Goal: Task Accomplishment & Management: Manage account settings

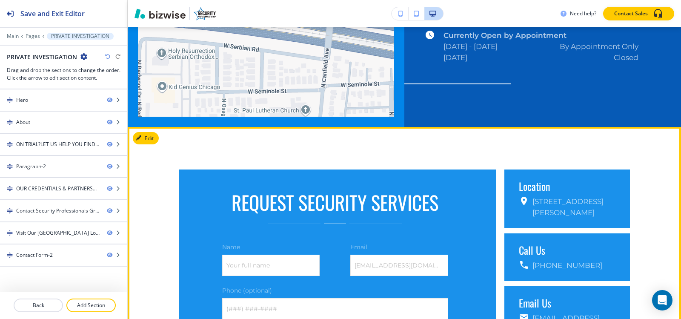
scroll to position [2033, 0]
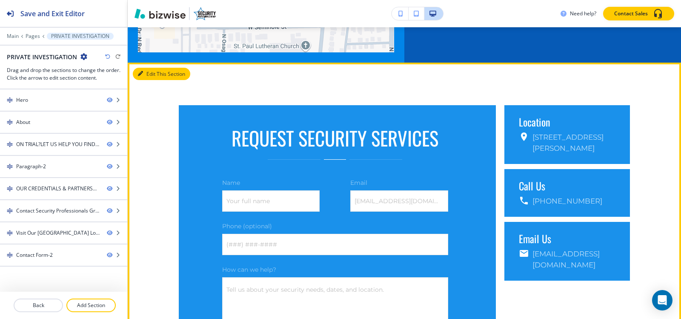
click at [156, 68] on button "Edit This Section" at bounding box center [161, 74] width 57 height 13
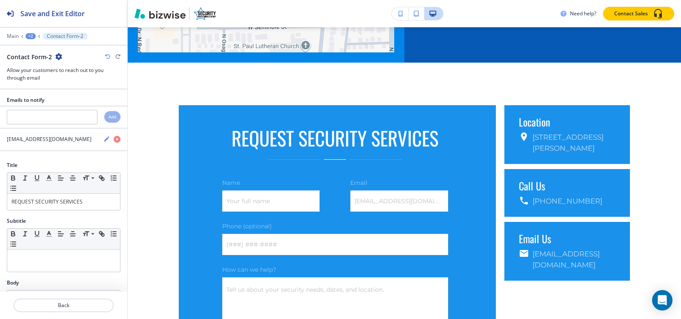
click at [56, 57] on icon "button" at bounding box center [58, 56] width 7 height 7
click at [87, 88] on p "Duplicate Section" at bounding box center [81, 87] width 43 height 8
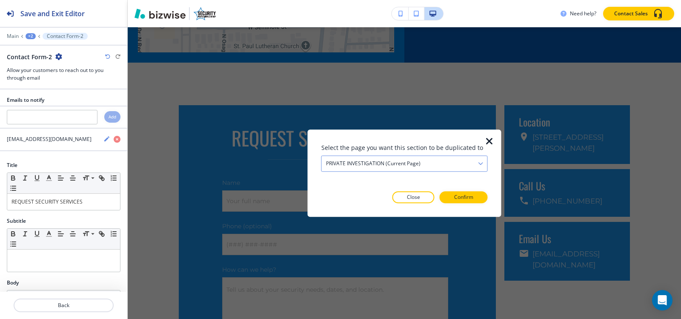
click at [415, 160] on h4 "PRIVATE INVESTIGATION (current page)" at bounding box center [373, 164] width 95 height 8
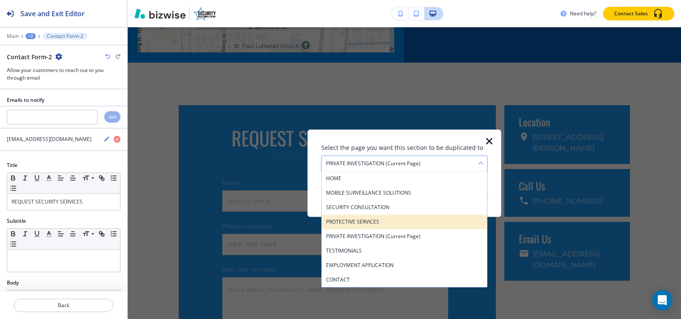
click at [385, 222] on h4 "PROTECTIVE SERVICES" at bounding box center [404, 222] width 157 height 8
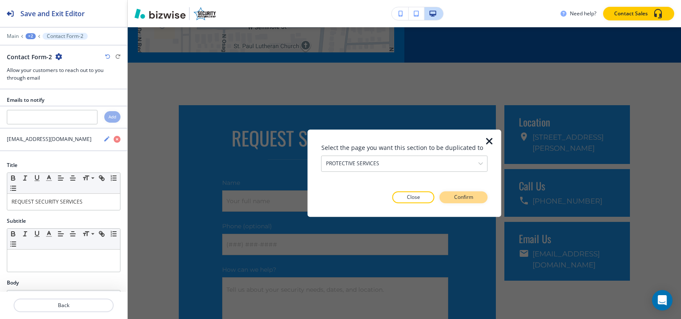
click at [452, 202] on button "Confirm" at bounding box center [464, 197] width 48 height 12
click at [456, 199] on p "Take me there" at bounding box center [456, 197] width 34 height 8
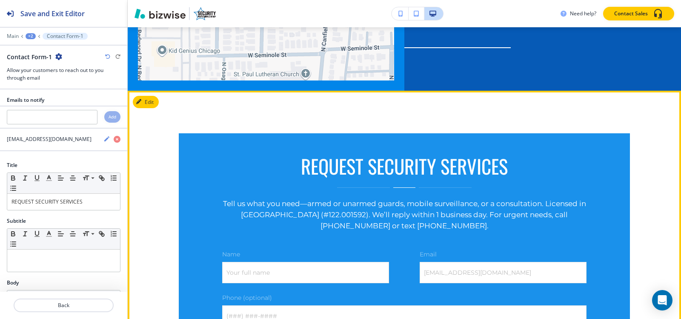
scroll to position [1976, 0]
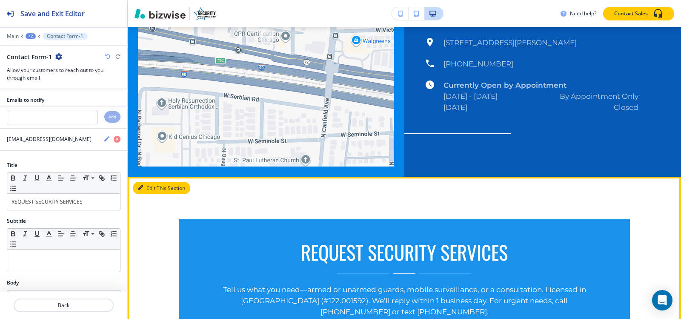
click at [146, 182] on button "Edit This Section" at bounding box center [161, 188] width 57 height 13
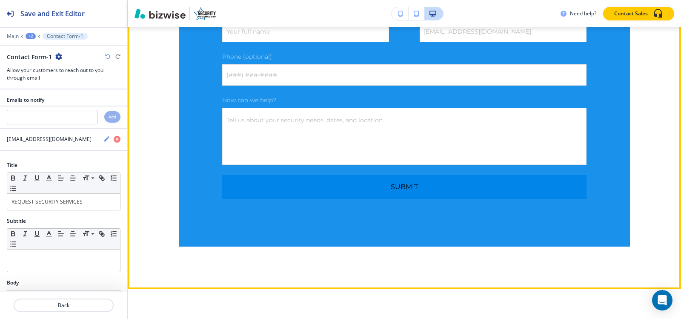
scroll to position [2474, 0]
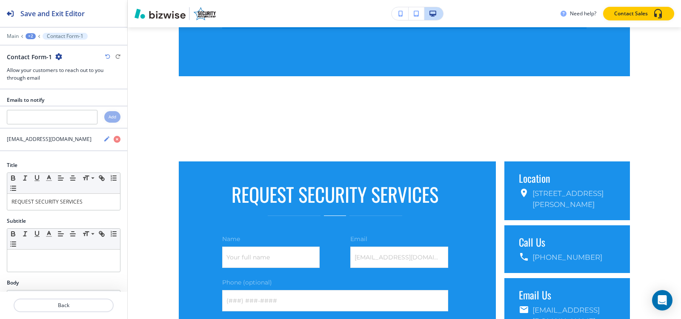
click at [57, 57] on icon "button" at bounding box center [58, 56] width 7 height 7
click at [68, 100] on p "Delete Section" at bounding box center [81, 102] width 43 height 8
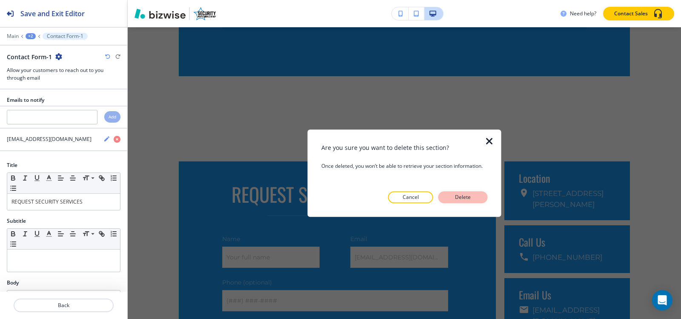
click at [459, 196] on p "Delete" at bounding box center [463, 197] width 20 height 8
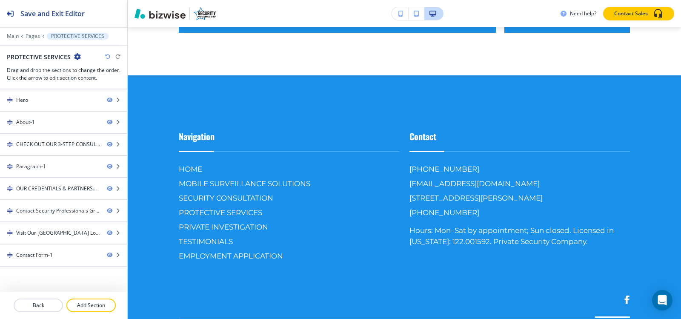
scroll to position [2034, 0]
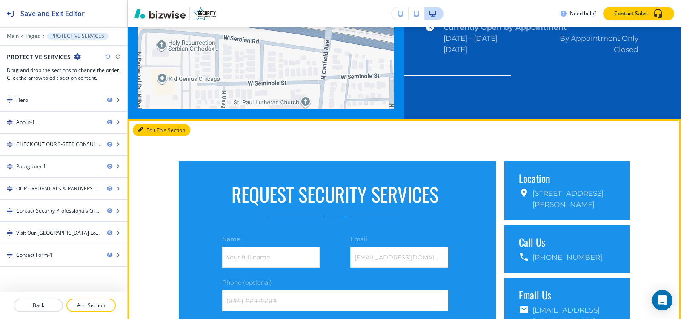
click at [144, 124] on button "Edit This Section" at bounding box center [161, 130] width 57 height 13
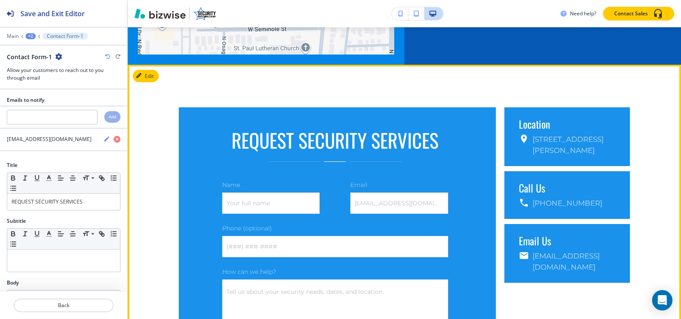
scroll to position [2090, 0]
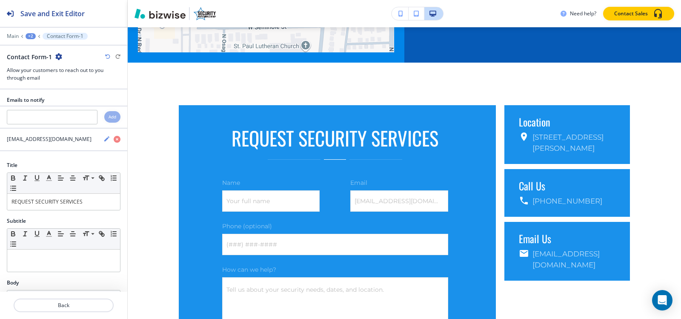
click at [57, 56] on icon "button" at bounding box center [58, 56] width 7 height 7
click at [69, 84] on p "Duplicate Section" at bounding box center [81, 87] width 43 height 8
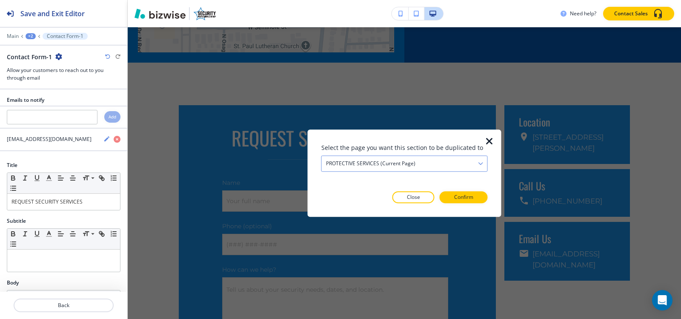
click at [381, 168] on div "PROTECTIVE SERVICES (current page)" at bounding box center [405, 163] width 166 height 15
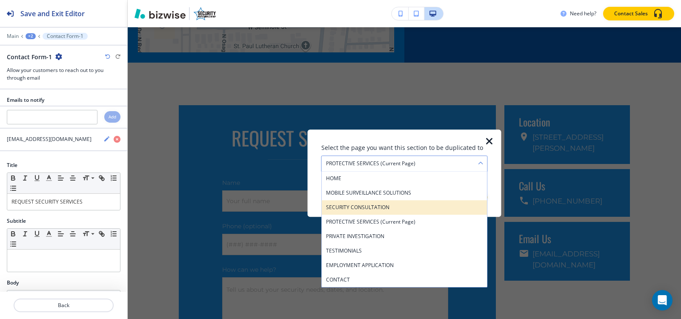
click at [376, 209] on h4 "SECURITY CONSULTATION" at bounding box center [404, 208] width 157 height 8
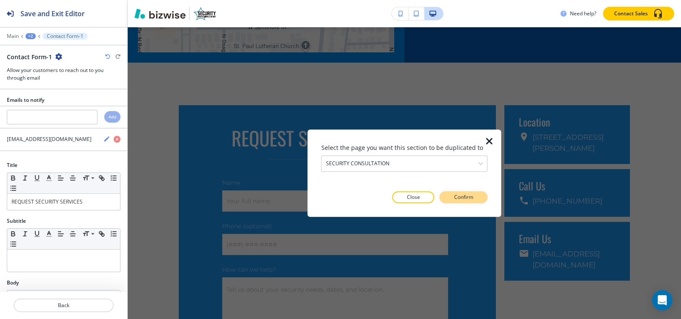
click at [467, 196] on p "Confirm" at bounding box center [463, 197] width 19 height 8
click at [467, 196] on p "Take me there" at bounding box center [456, 197] width 34 height 8
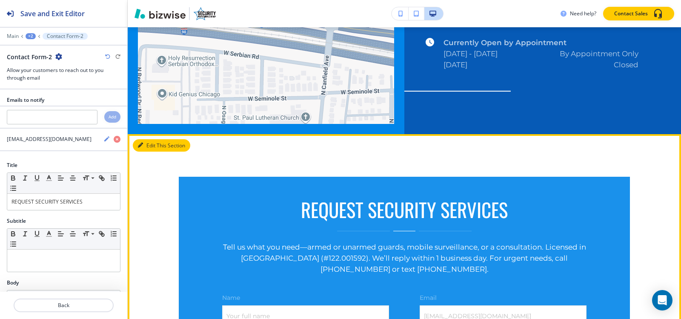
click at [144, 139] on button "Edit This Section" at bounding box center [161, 145] width 57 height 13
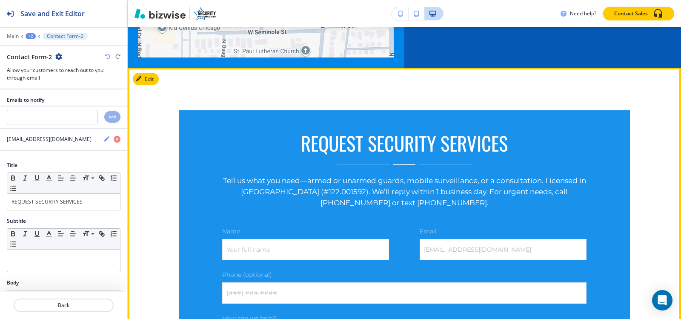
scroll to position [1704, 0]
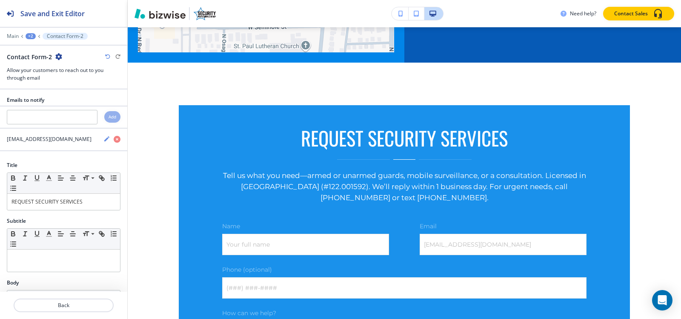
click at [55, 57] on icon "button" at bounding box center [58, 56] width 7 height 7
click at [70, 106] on button "Delete Section" at bounding box center [82, 101] width 55 height 15
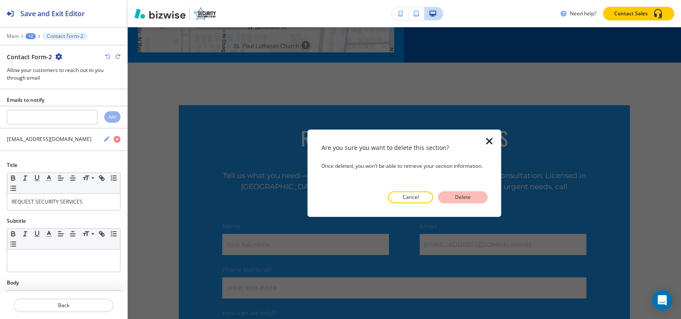
click at [471, 200] on p "Delete" at bounding box center [463, 197] width 20 height 8
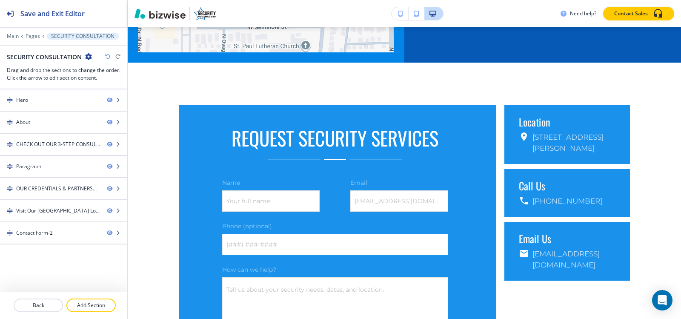
scroll to position [1619, 0]
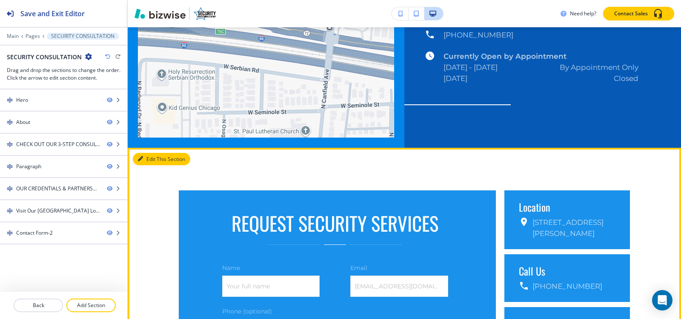
click at [150, 153] on button "Edit This Section" at bounding box center [161, 159] width 57 height 13
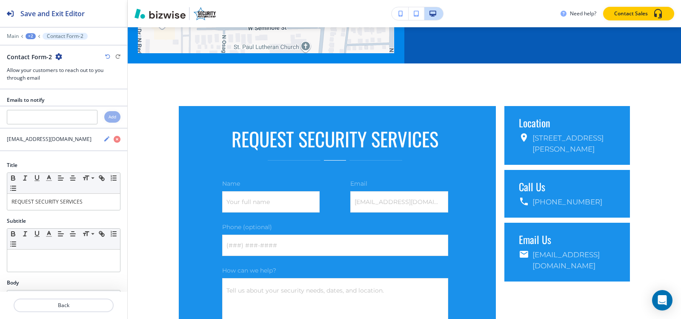
scroll to position [1704, 0]
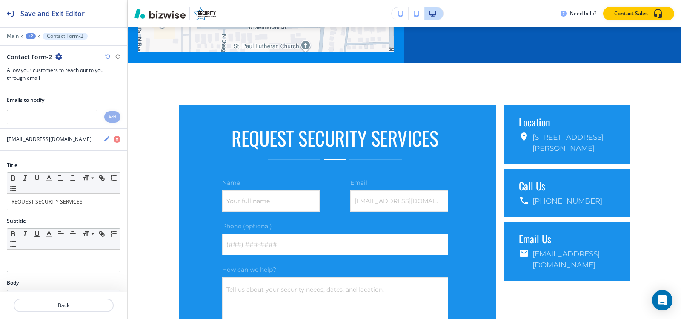
click at [55, 57] on icon "button" at bounding box center [58, 56] width 7 height 7
click at [94, 84] on p "Duplicate Section" at bounding box center [81, 87] width 43 height 8
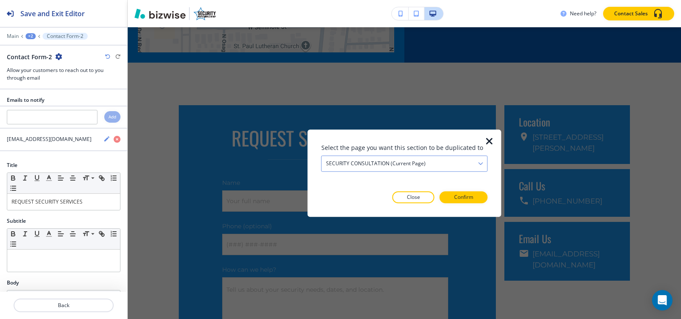
click at [387, 168] on div "SECURITY CONSULTATION (current page)" at bounding box center [405, 163] width 166 height 15
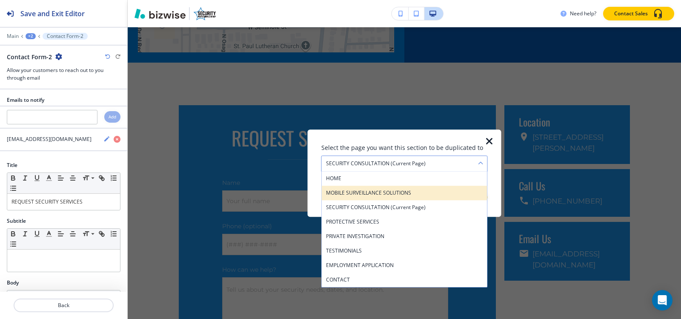
click at [393, 194] on h4 "MOBILE SURVEILLANCE SOLUTIONS" at bounding box center [404, 193] width 157 height 8
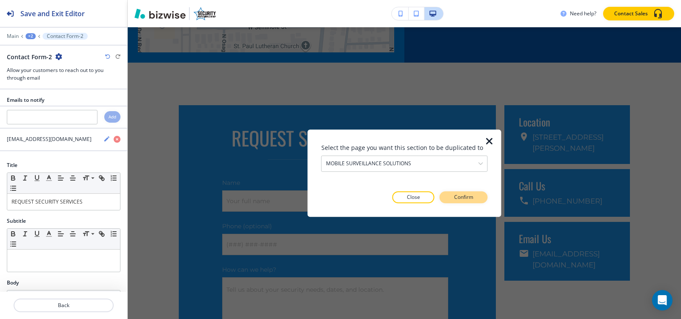
click at [477, 199] on button "Confirm" at bounding box center [464, 197] width 48 height 12
click at [477, 199] on button "Take me there" at bounding box center [456, 197] width 63 height 12
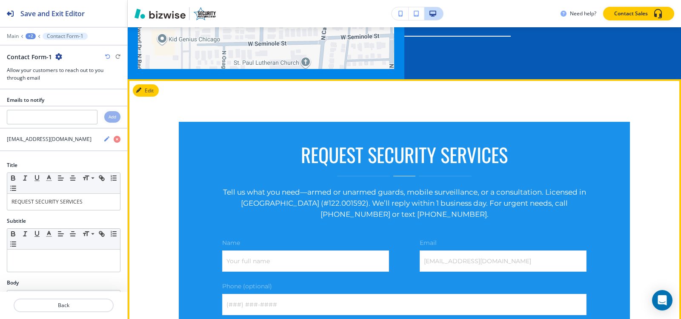
scroll to position [1161, 0]
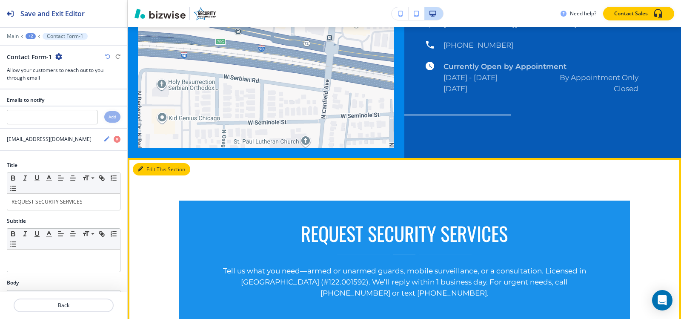
click at [150, 163] on button "Edit This Section" at bounding box center [161, 169] width 57 height 13
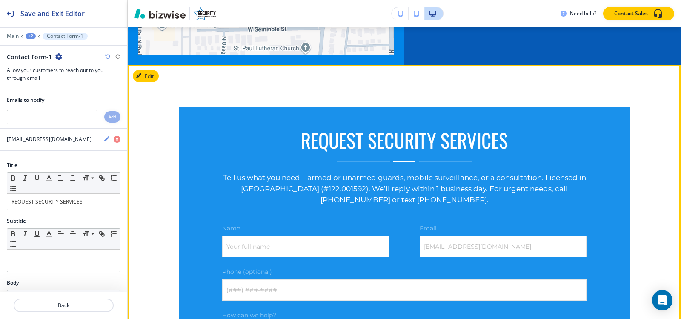
scroll to position [1280, 0]
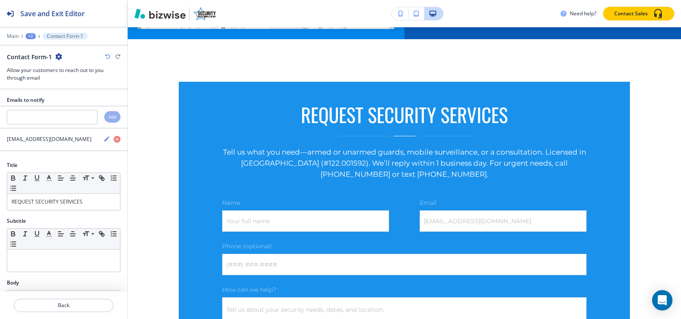
click at [58, 57] on icon "button" at bounding box center [58, 56] width 7 height 7
click at [74, 99] on p "Delete Section" at bounding box center [81, 102] width 43 height 8
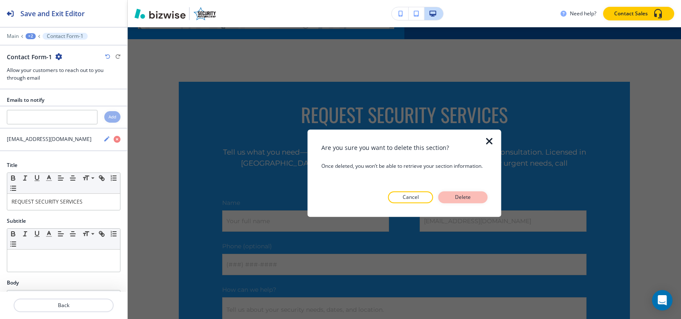
click at [453, 195] on p "Delete" at bounding box center [463, 197] width 20 height 8
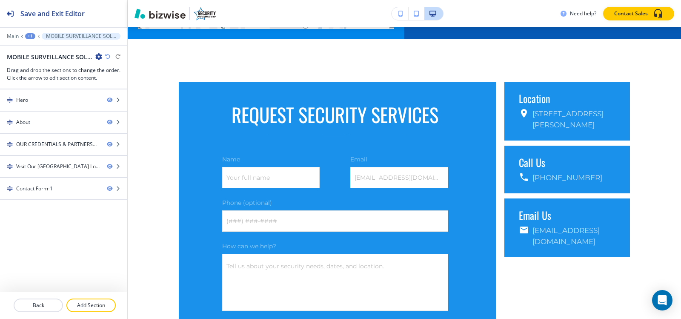
scroll to position [1109, 0]
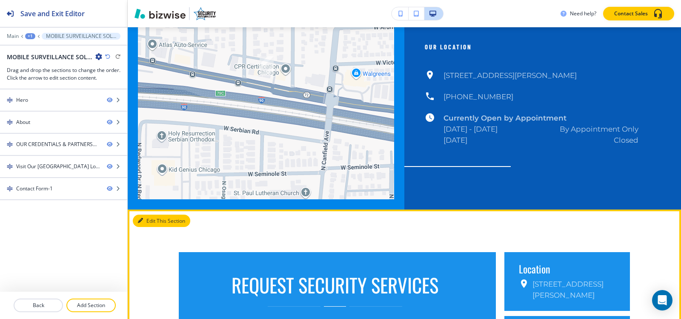
click at [142, 218] on icon "button" at bounding box center [140, 220] width 5 height 5
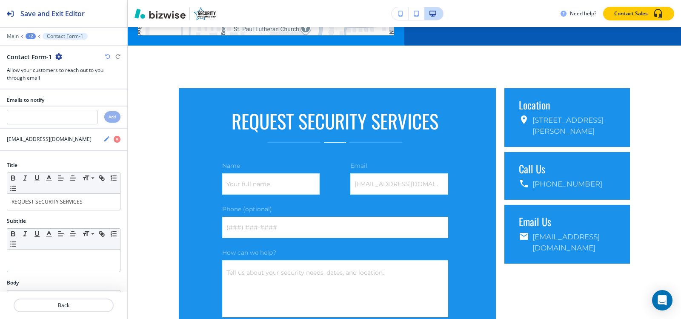
scroll to position [1280, 0]
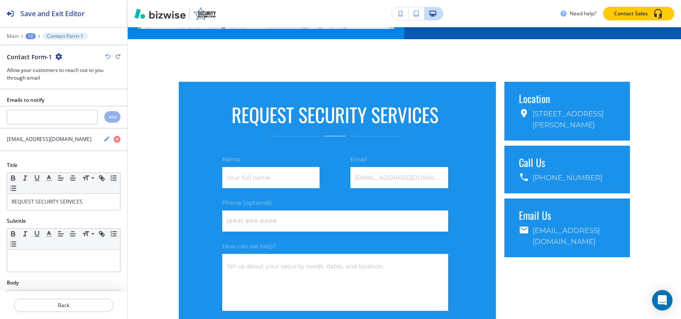
click at [55, 56] on icon "button" at bounding box center [58, 56] width 7 height 7
click at [73, 84] on p "Duplicate Section" at bounding box center [81, 87] width 43 height 8
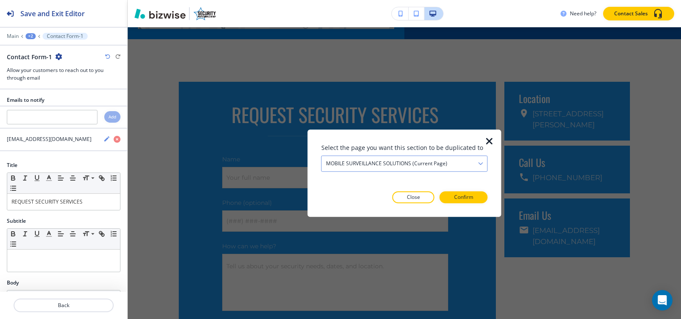
click at [466, 164] on div "MOBILE SURVEILLANCE SOLUTIONS (current page)" at bounding box center [405, 163] width 166 height 15
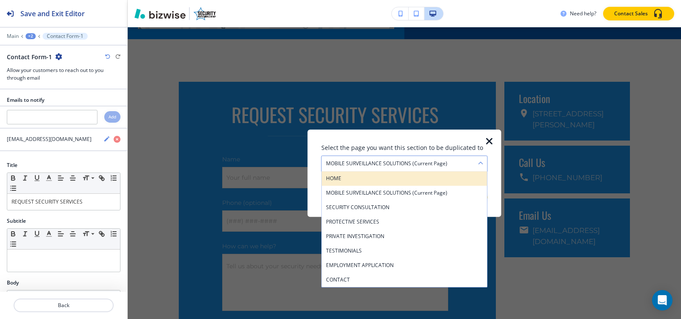
click at [374, 179] on h4 "HOME" at bounding box center [404, 179] width 157 height 8
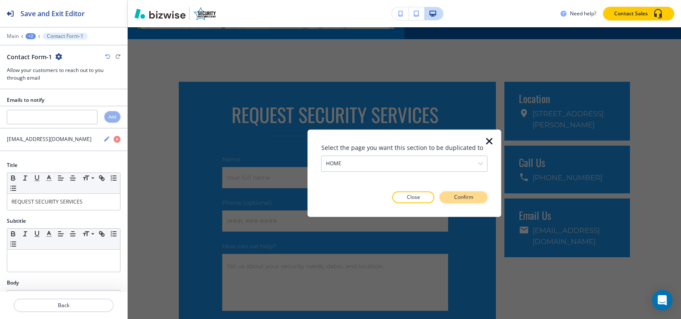
click at [471, 198] on p "Confirm" at bounding box center [463, 197] width 19 height 8
click at [471, 198] on p "Take me there" at bounding box center [456, 197] width 34 height 8
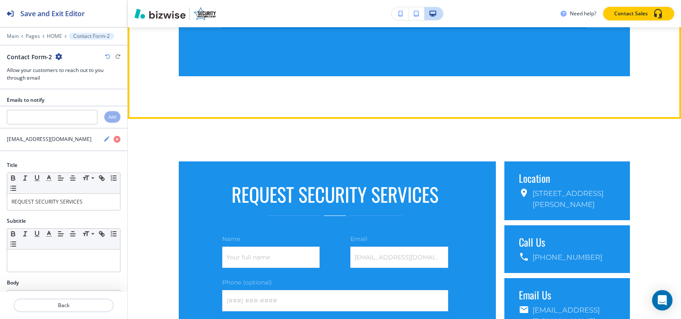
scroll to position [4023, 0]
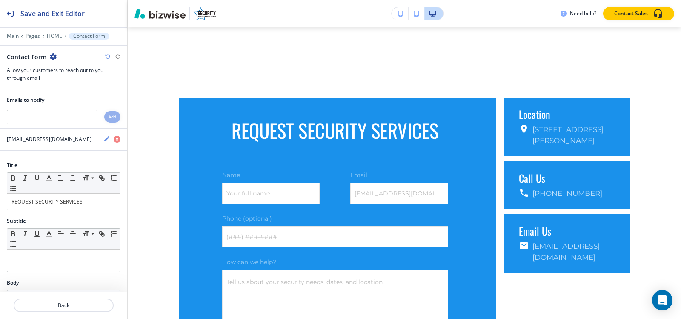
scroll to position [4180, 0]
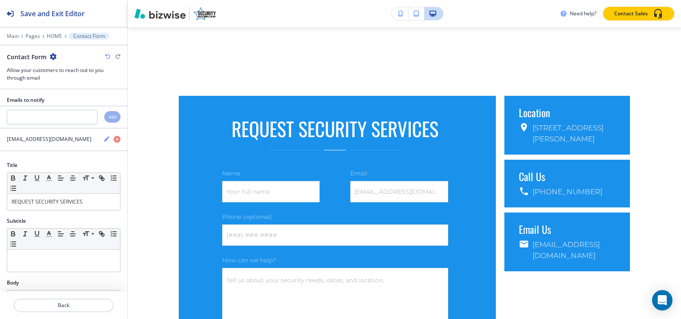
click at [53, 57] on icon "button" at bounding box center [53, 56] width 7 height 7
click at [65, 97] on button "Delete Section" at bounding box center [76, 101] width 55 height 15
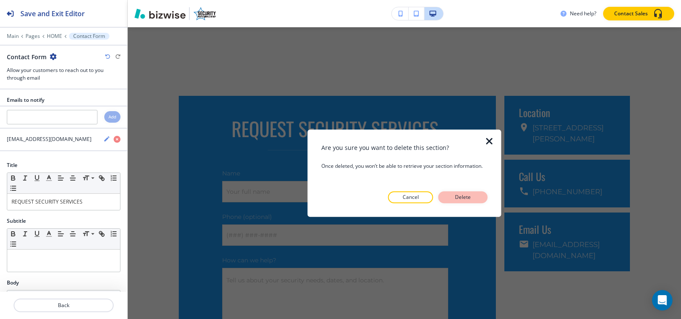
click at [454, 195] on p "Delete" at bounding box center [463, 197] width 20 height 8
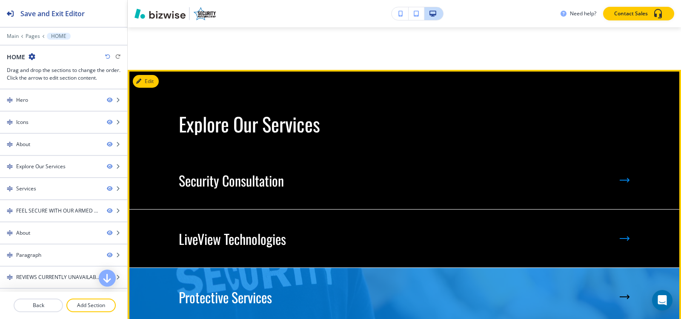
scroll to position [901, 0]
